Goal: Check status

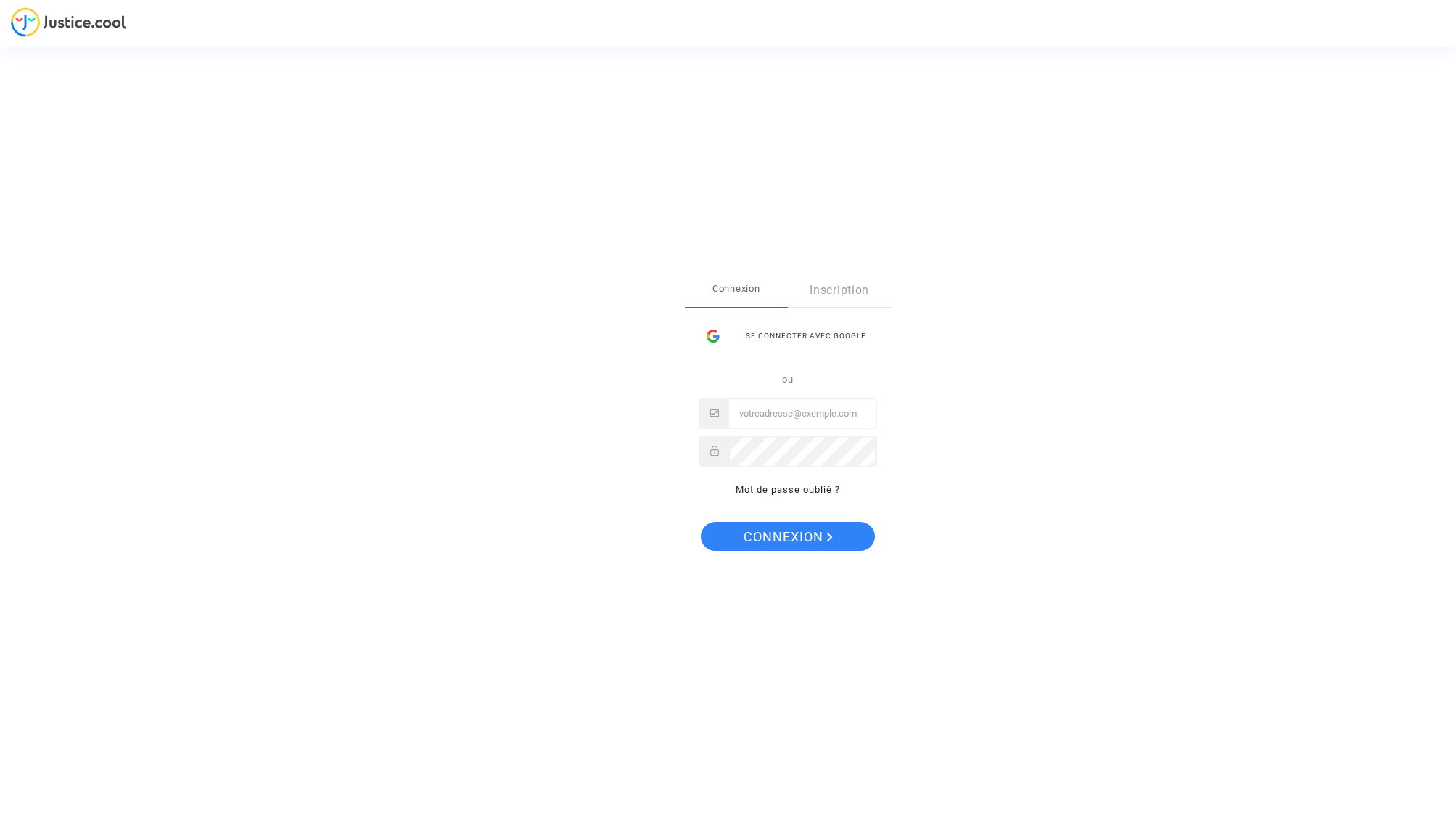
type input "[EMAIL_ADDRESS][DOMAIN_NAME]"
click at [804, 529] on span "Connexion" at bounding box center [788, 537] width 89 height 31
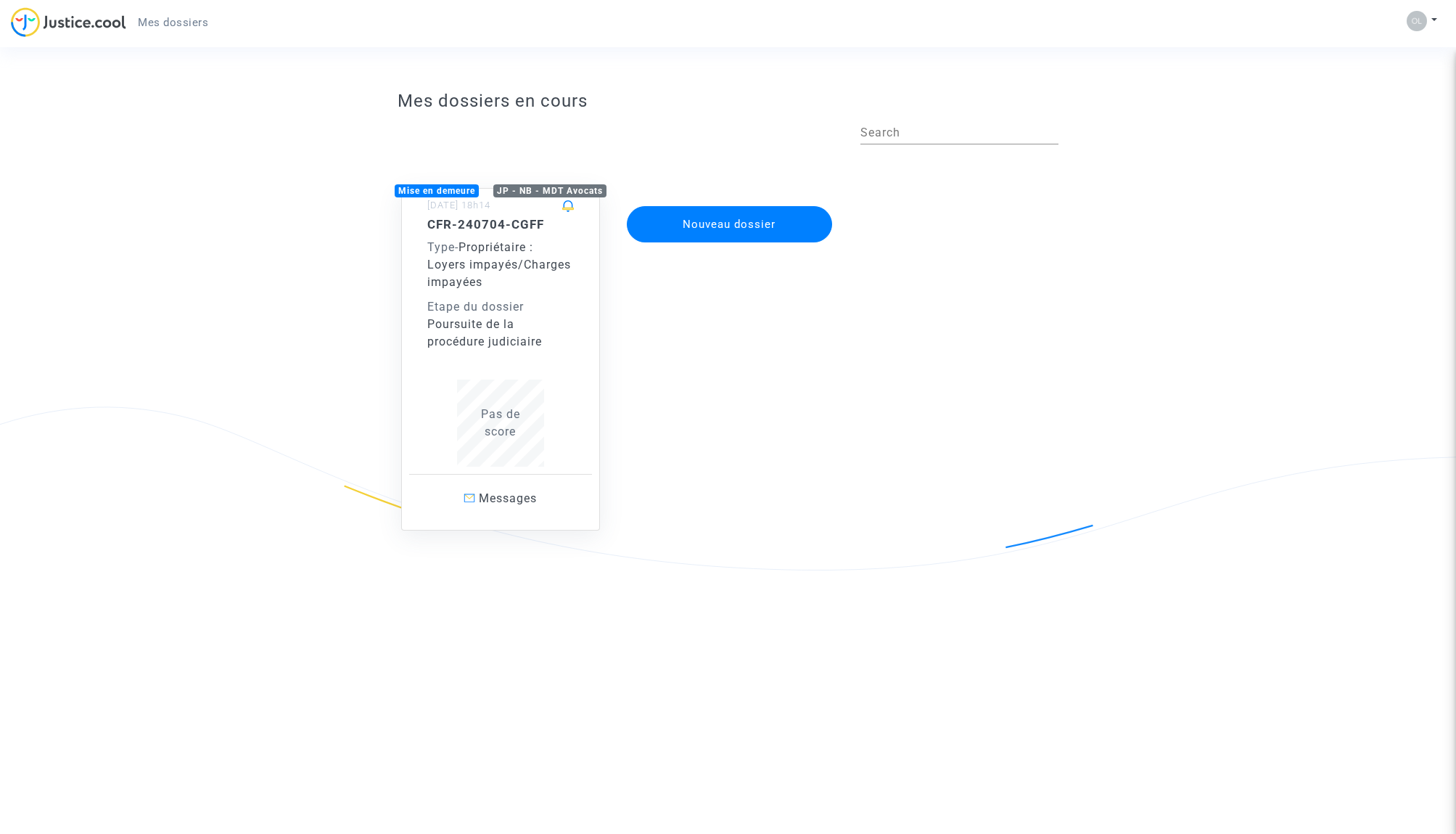
click at [498, 330] on div "Poursuite de la procédure judiciaire" at bounding box center [500, 333] width 146 height 35
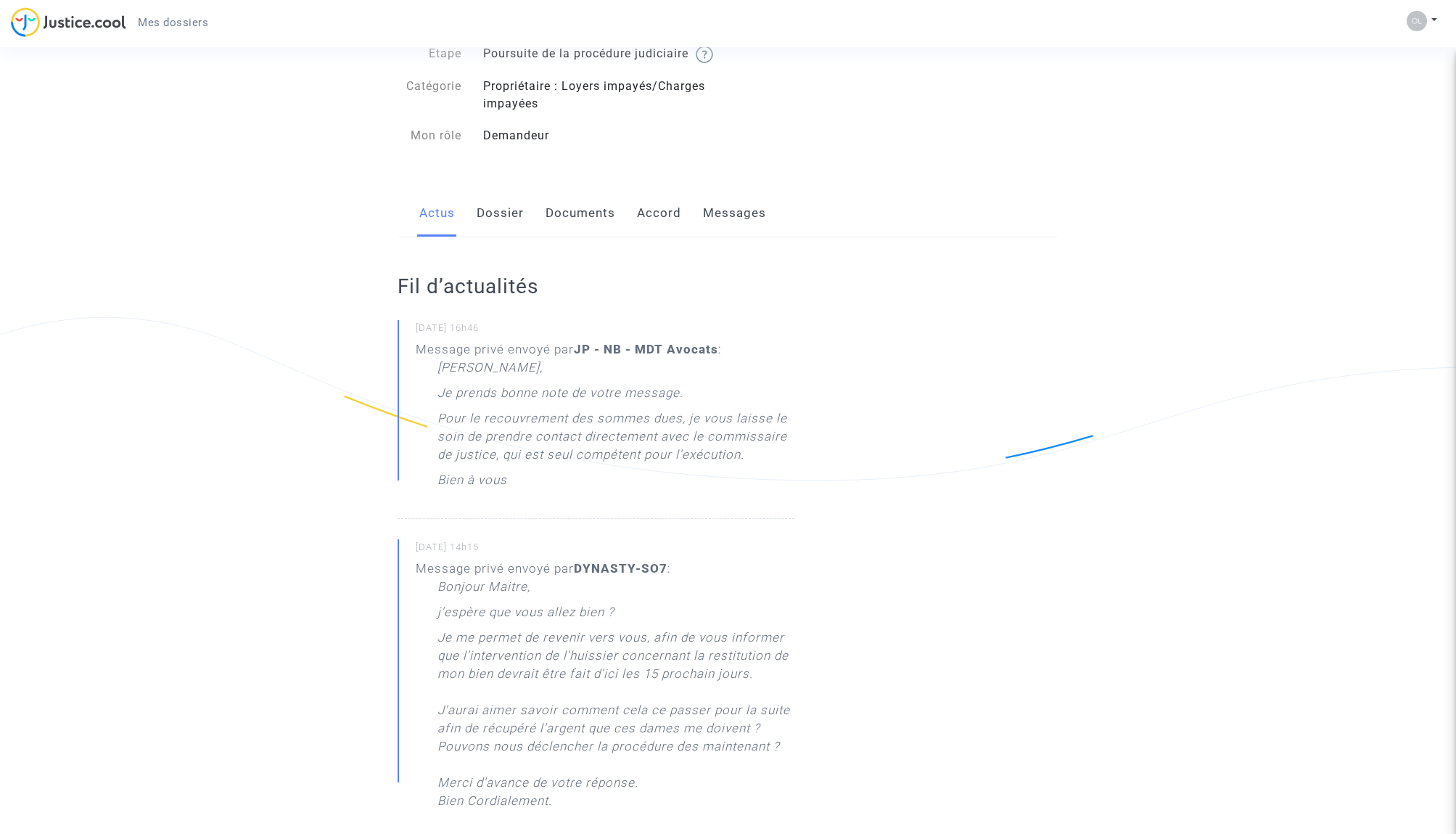
scroll to position [94, 0]
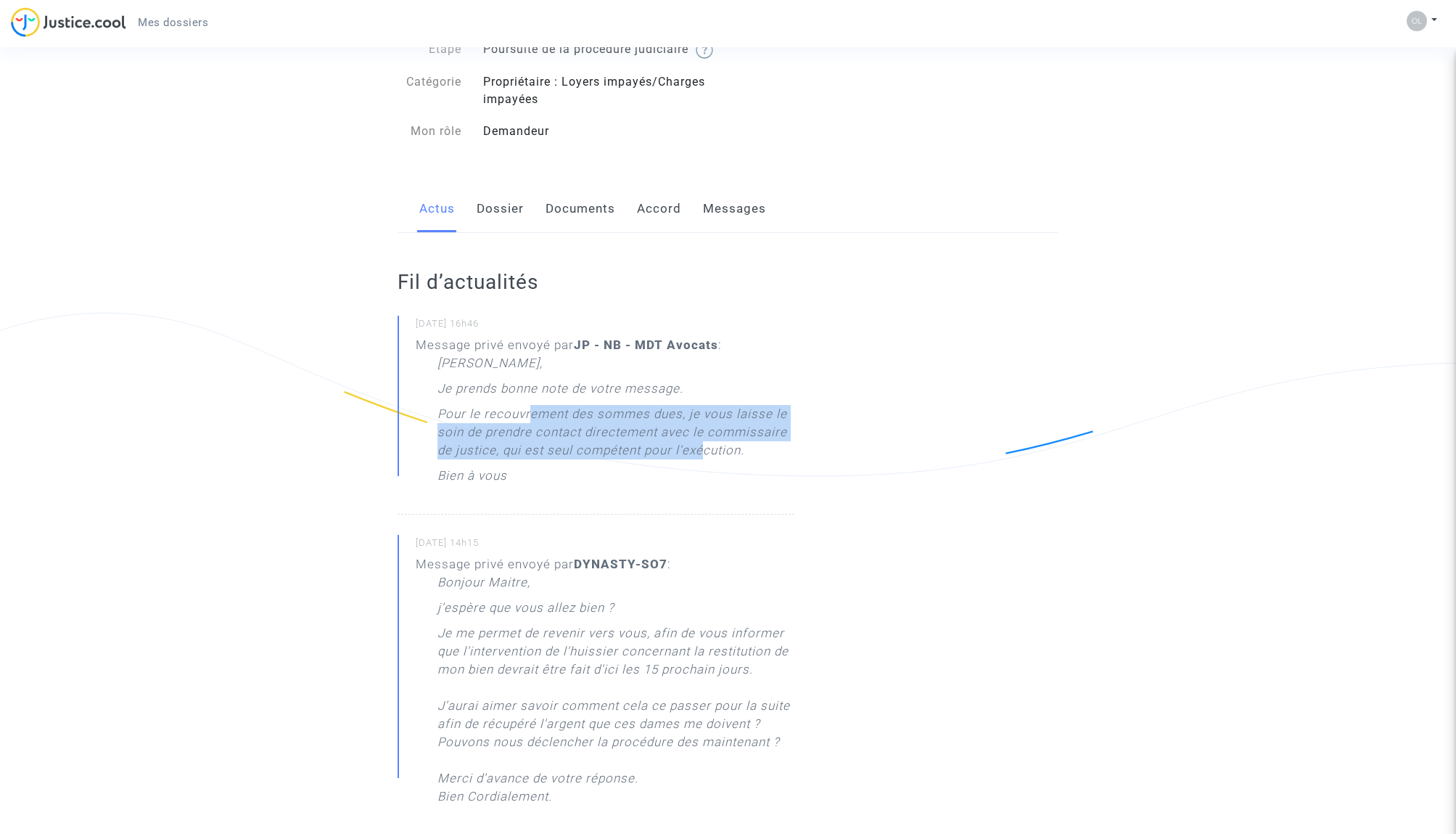
drag, startPoint x: 530, startPoint y: 427, endPoint x: 701, endPoint y: 463, distance: 174.7
click at [701, 463] on p "Pour le recouvrement des sommes dues, je vous laisse le soin de prendre contact…" at bounding box center [616, 436] width 357 height 62
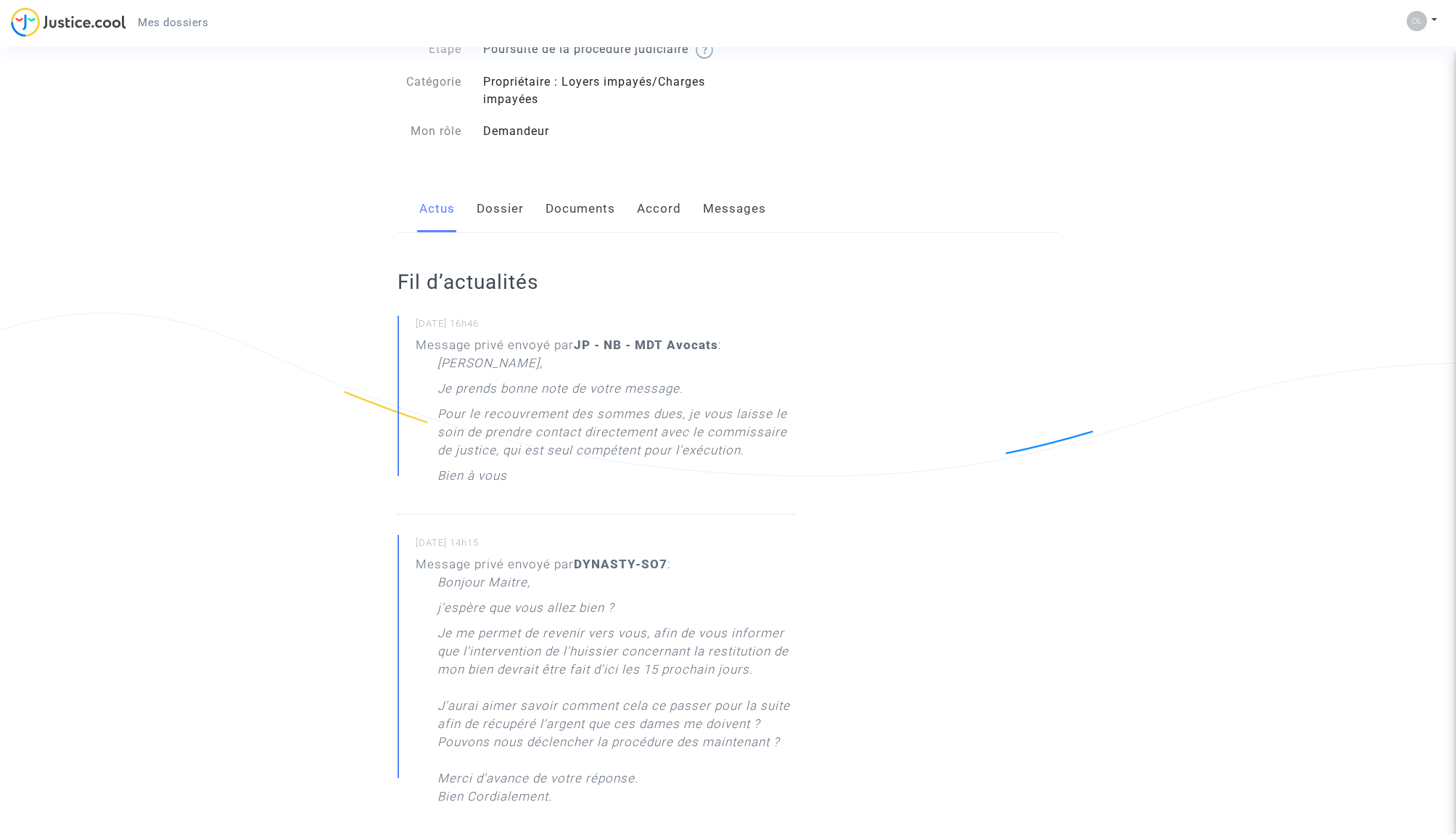
click at [688, 467] on p "Pour le recouvrement des sommes dues, je vous laisse le soin de prendre contact…" at bounding box center [616, 436] width 357 height 62
